Goal: Task Accomplishment & Management: Use online tool/utility

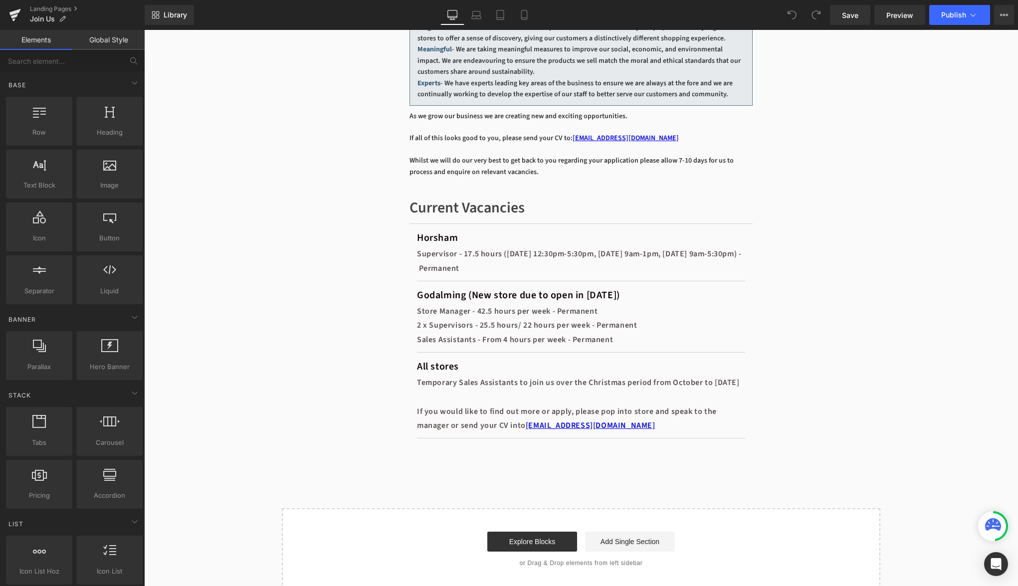
scroll to position [503, 0]
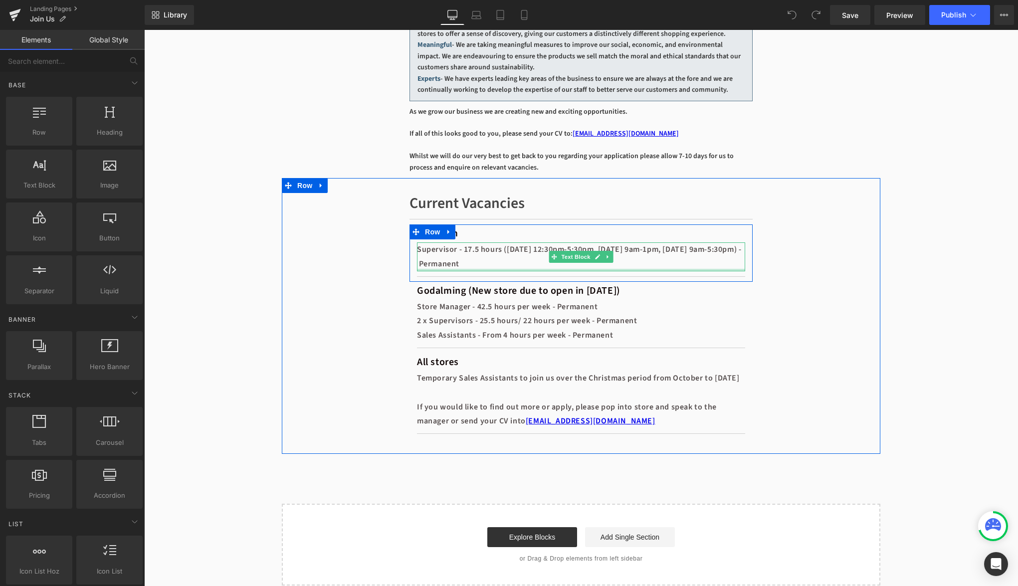
click at [510, 271] on div at bounding box center [581, 270] width 328 height 2
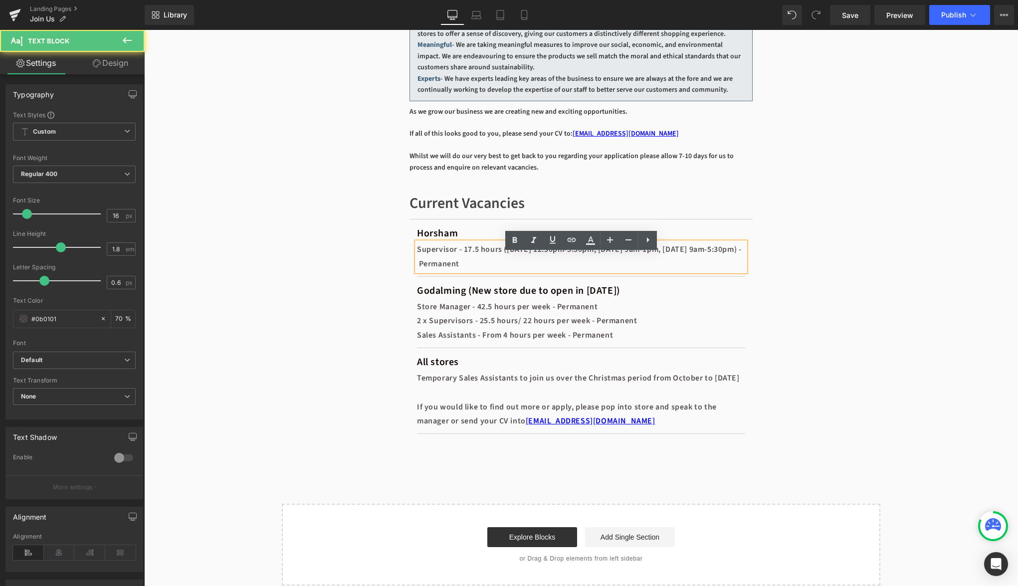
click at [521, 271] on div "Supervisor - 17.5 hours ([DATE] 12:30pm-5:30pm, [DATE] 9am-1pm, [DATE] 9am-5:30…" at bounding box center [581, 257] width 328 height 29
click at [466, 271] on div "Supervisor - 17.5 hours ([DATE] 12:30pm-5:30pm, [DATE] 9am-1pm, [DATE] 9am-5:30…" at bounding box center [581, 257] width 328 height 29
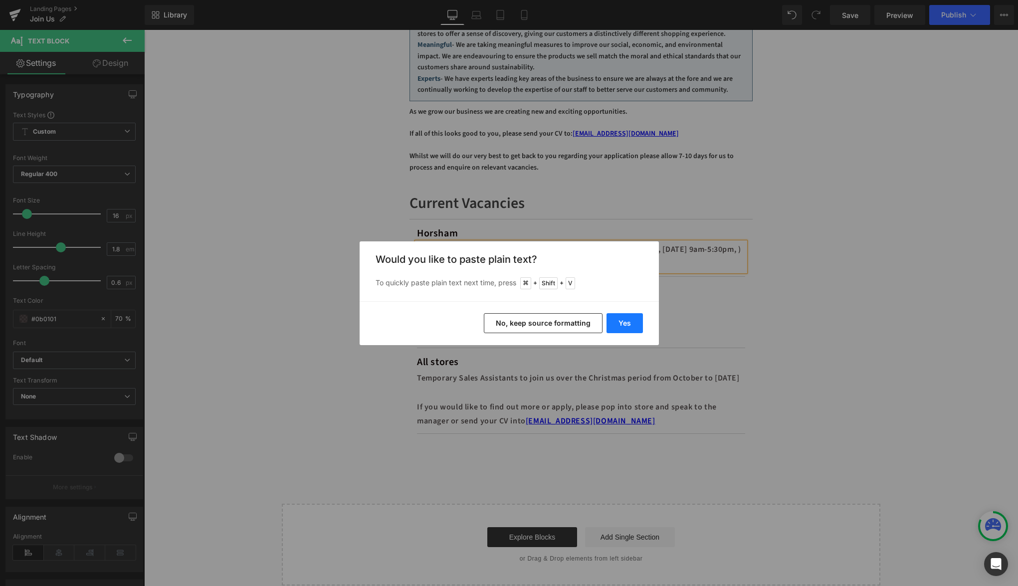
click at [614, 330] on button "Yes" at bounding box center [625, 323] width 36 height 20
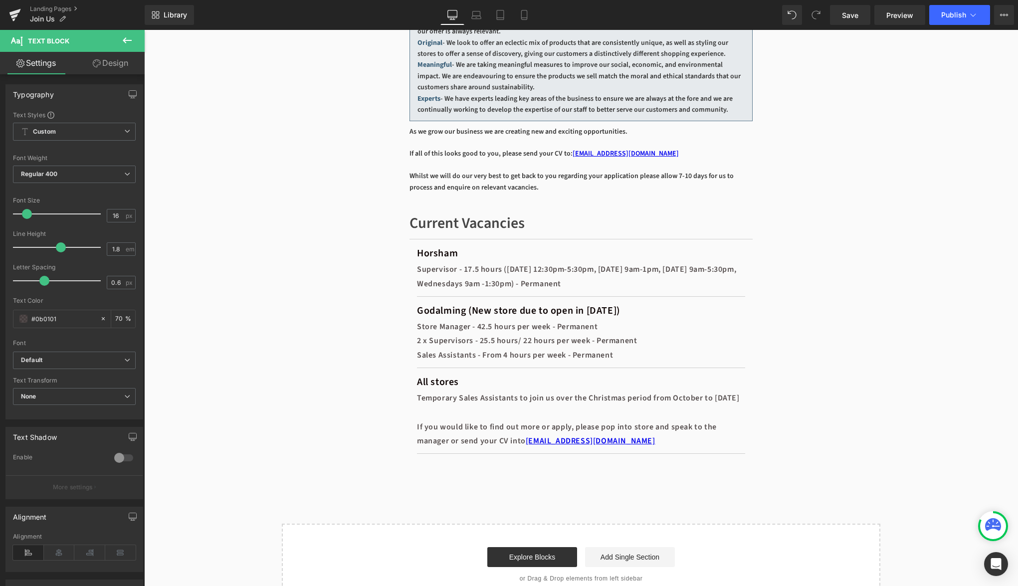
scroll to position [474, 0]
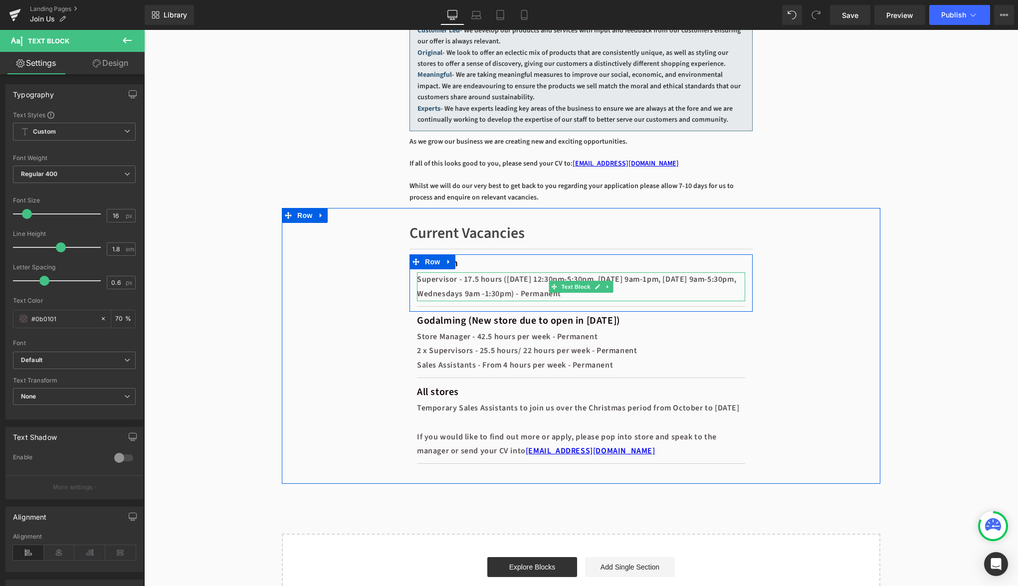
click at [485, 289] on div "Supervisor - 17.5 hours ([DATE] 12:30pm-5:30pm, [DATE] 9am-1pm, [DATE] 9am-5:30…" at bounding box center [581, 286] width 328 height 29
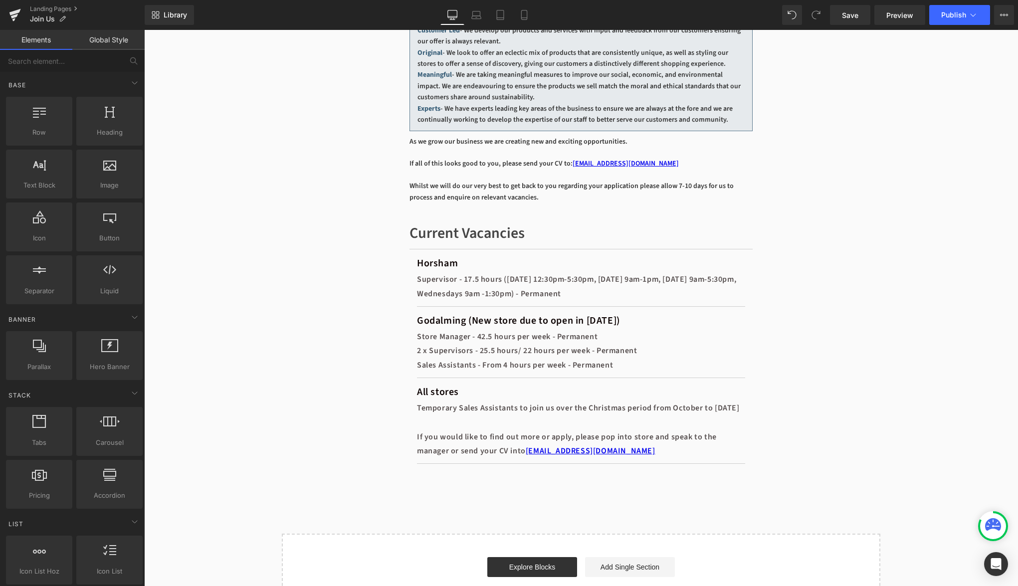
click at [933, 235] on div "Join Us Heading Hero Banner A warm welcome to a great career at [GEOGRAPHIC_DAT…" at bounding box center [581, 115] width 874 height 999
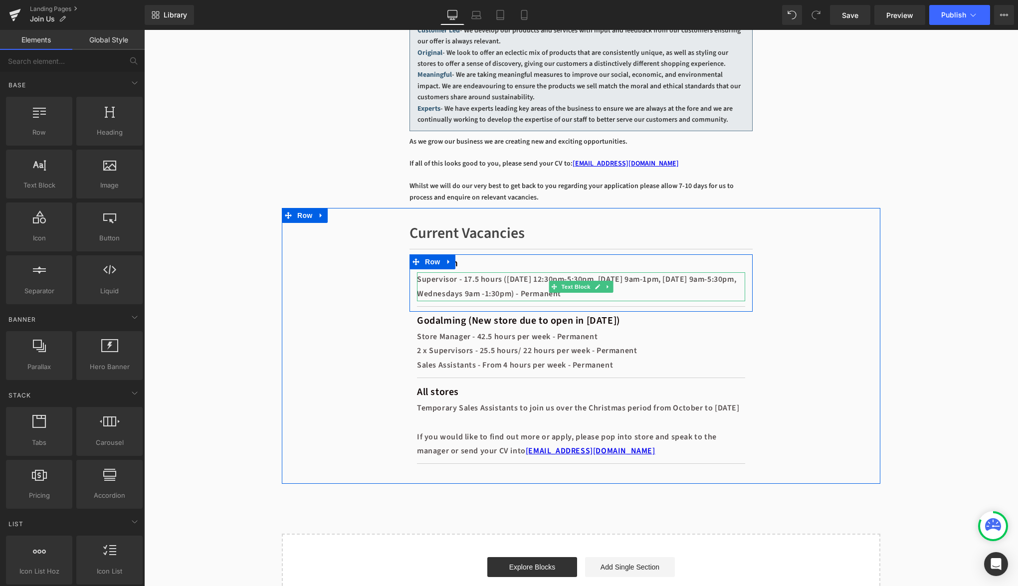
click at [476, 293] on div "Supervisor - 17.5 hours ([DATE] 12:30pm-5:30pm, [DATE] 9am-1pm, [DATE] 9am-5:30…" at bounding box center [581, 286] width 328 height 29
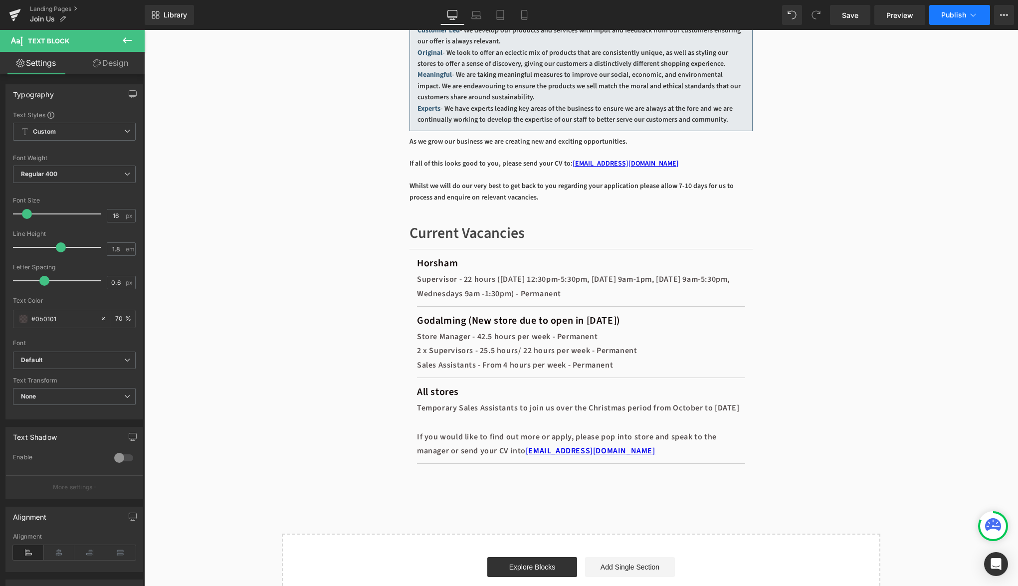
click at [956, 23] on button "Publish" at bounding box center [960, 15] width 61 height 20
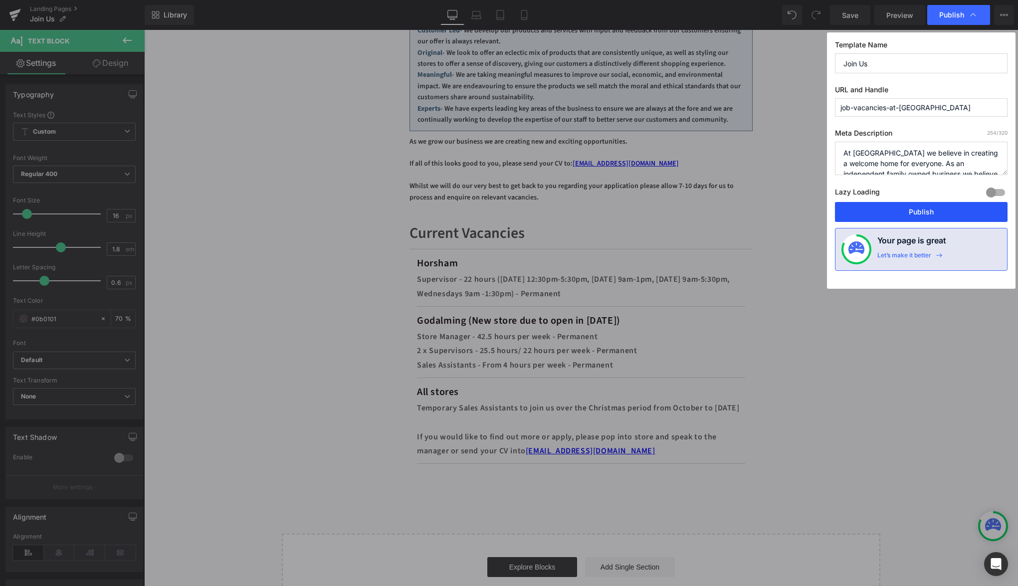
click at [928, 209] on button "Publish" at bounding box center [921, 212] width 173 height 20
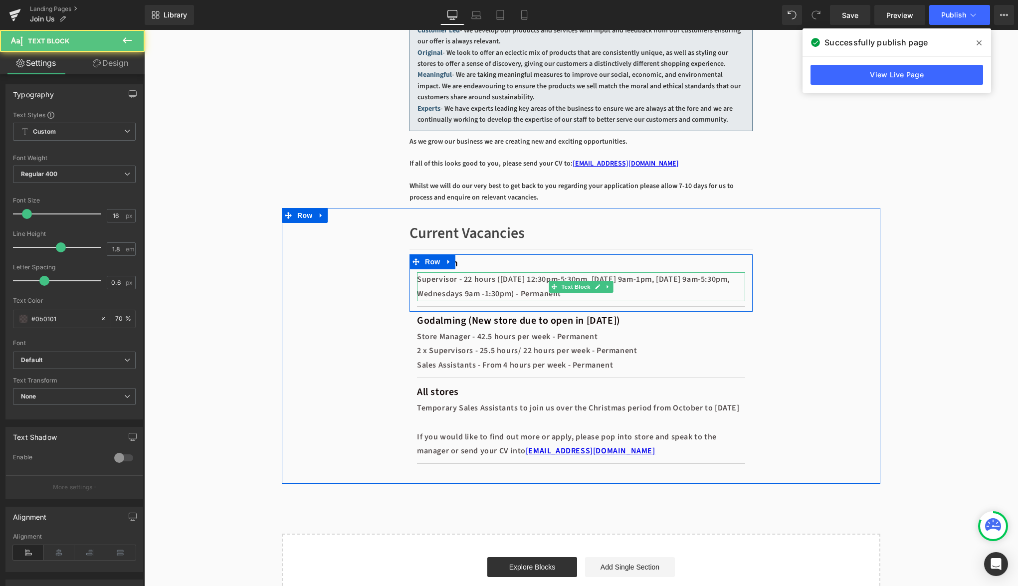
click at [572, 301] on div "Supervisor - 22 hours ([DATE] 12:30pm-5:30pm, [DATE] 9am-1pm, [DATE] 9am-5:30pm…" at bounding box center [581, 286] width 328 height 29
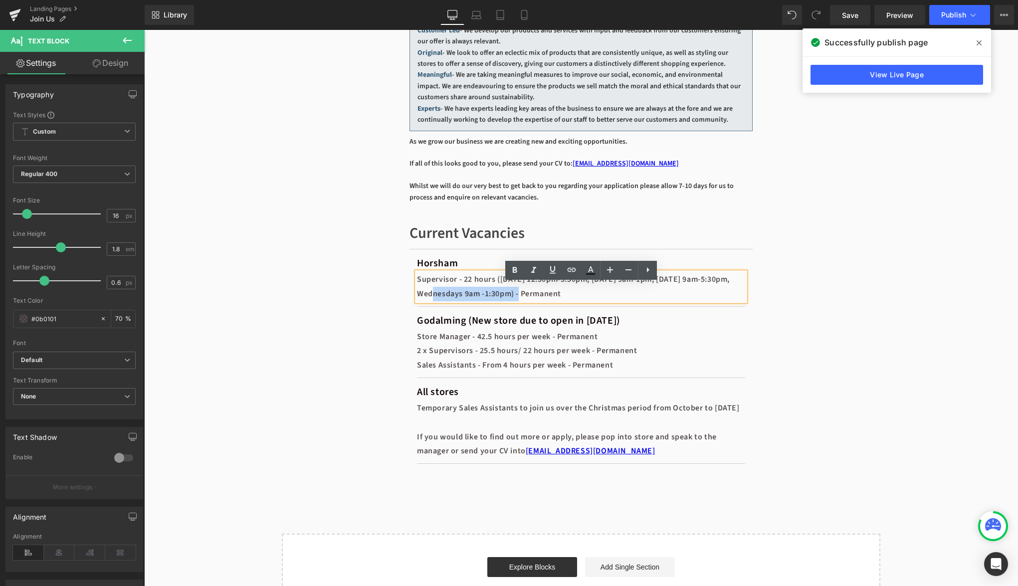
drag, startPoint x: 572, startPoint y: 304, endPoint x: 471, endPoint y: 304, distance: 101.3
click at [471, 301] on div "Supervisor - 22 hours ([DATE] 12:30pm-5:30pm, [DATE] 9am-1pm, [DATE] 9am-5:30pm…" at bounding box center [581, 286] width 328 height 29
copy div "Wednesdays 9am -1:30pm"
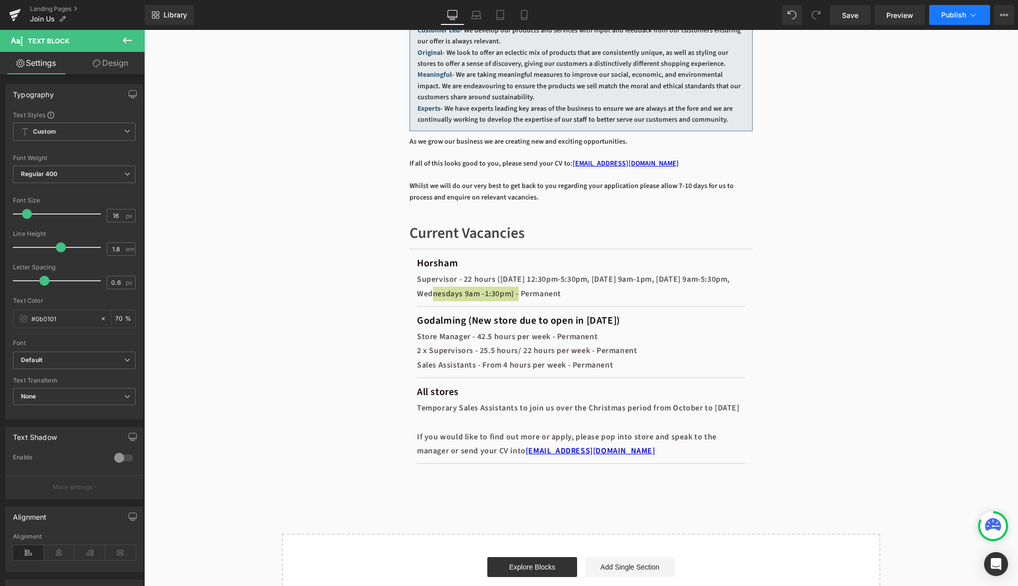
click at [972, 15] on icon at bounding box center [974, 15] width 10 height 10
click at [1004, 16] on icon at bounding box center [1004, 15] width 8 height 8
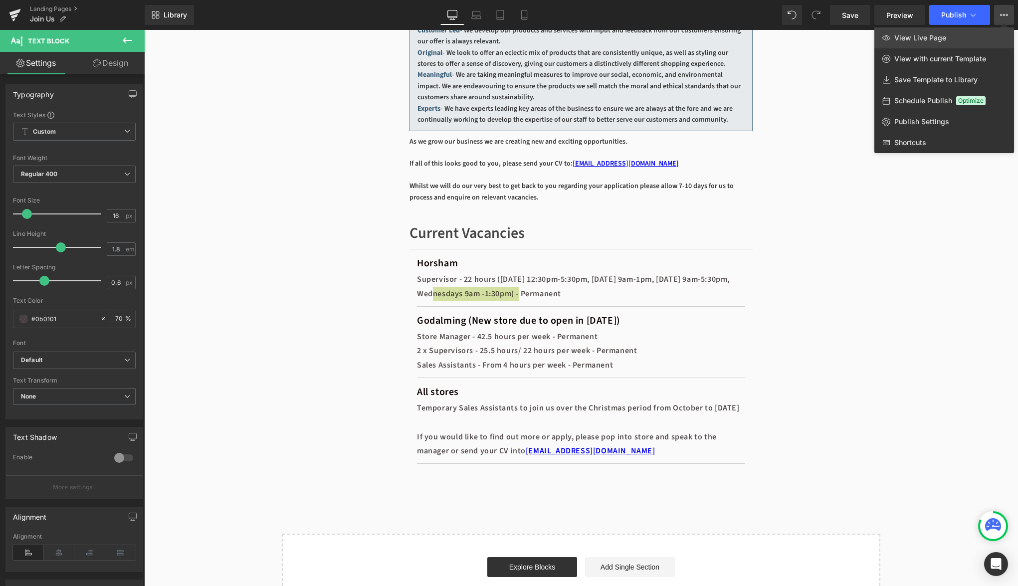
click at [927, 40] on span "View Live Page" at bounding box center [921, 37] width 52 height 9
